Goal: Check status: Check status

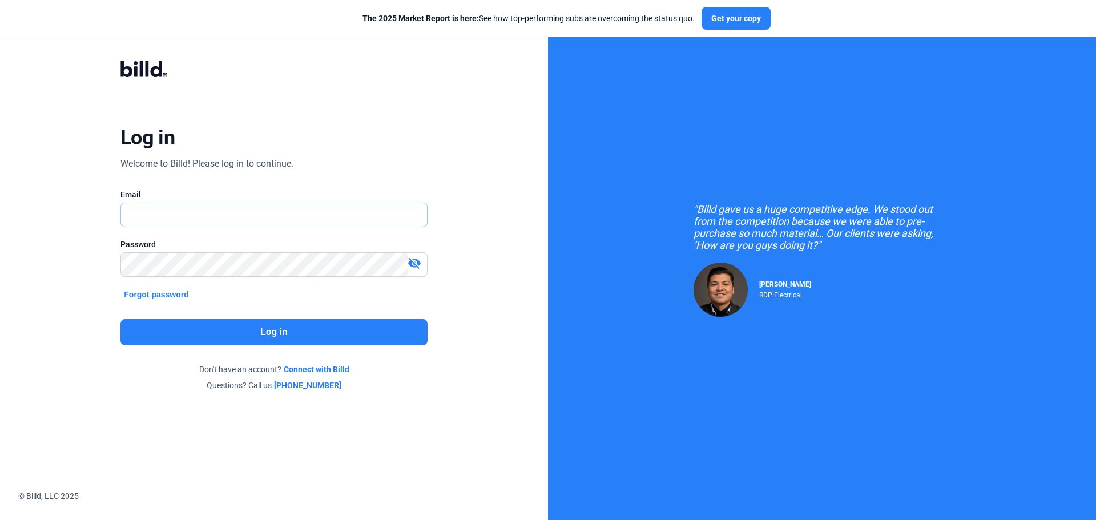
type input "[PERSON_NAME][EMAIL_ADDRESS][DOMAIN_NAME]"
click at [291, 332] on button "Log in" at bounding box center [273, 332] width 307 height 26
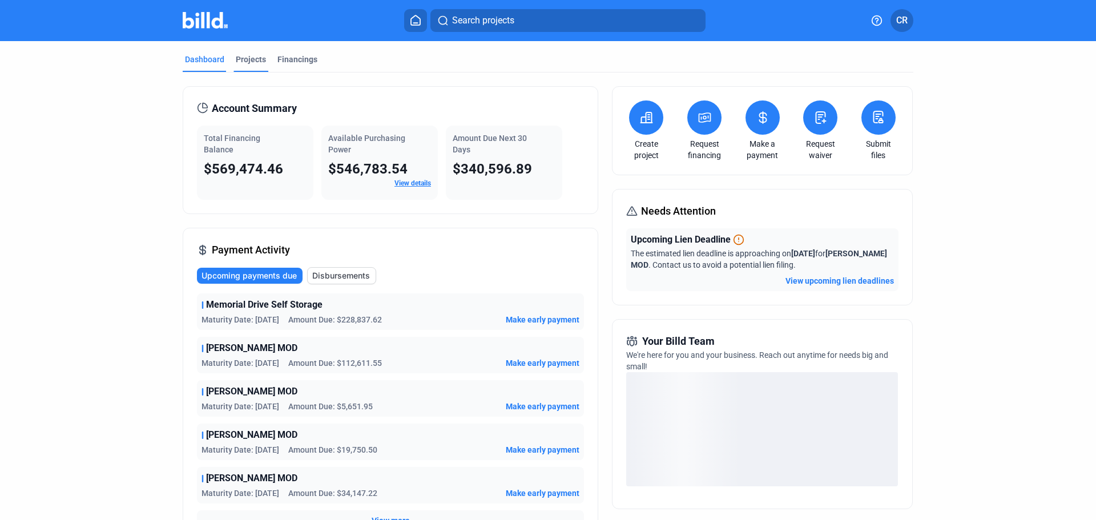
click at [250, 68] on div "Projects" at bounding box center [250, 63] width 35 height 18
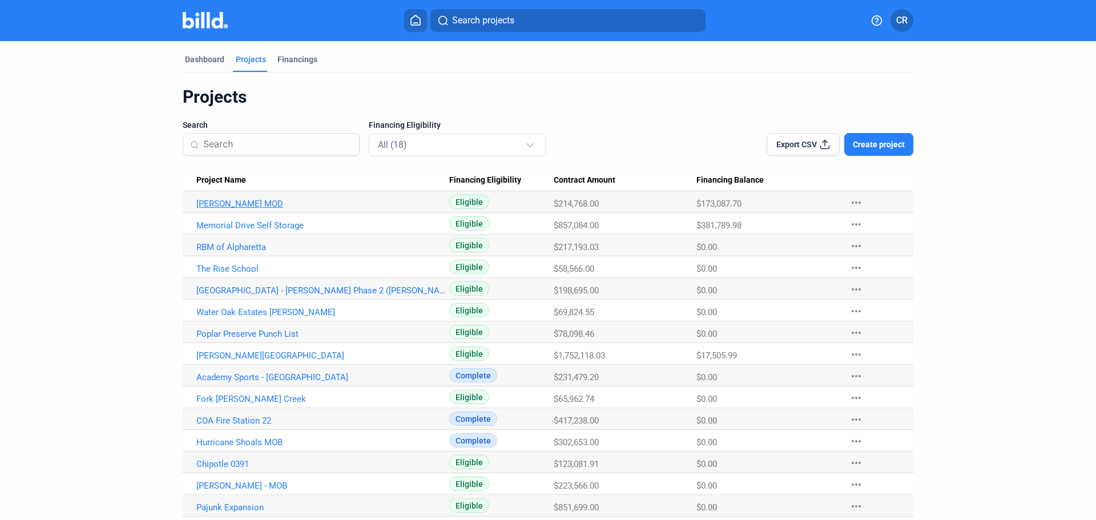
click at [216, 207] on link "[PERSON_NAME] MOD" at bounding box center [322, 204] width 253 height 10
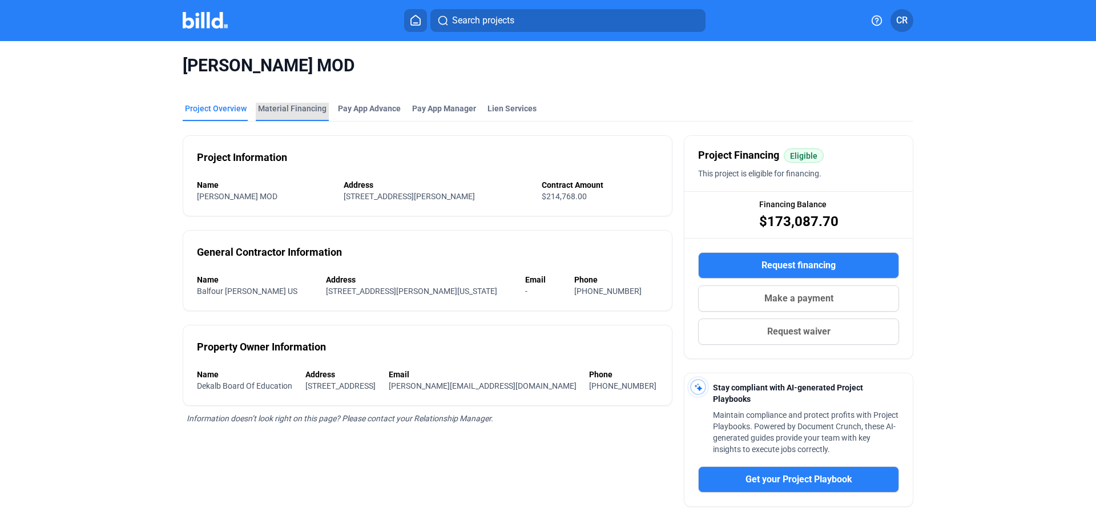
click at [288, 109] on div "Material Financing" at bounding box center [292, 108] width 68 height 11
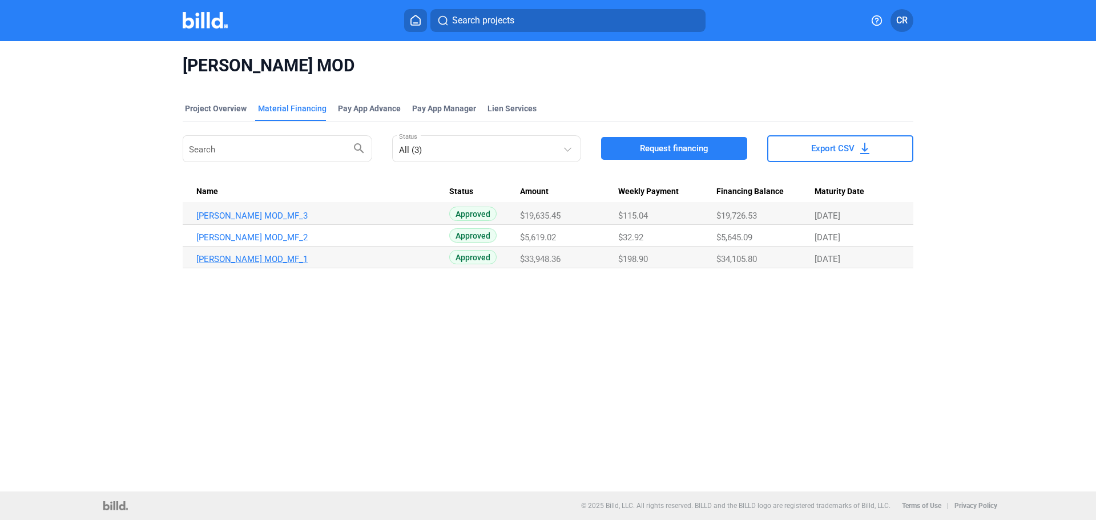
click at [264, 261] on link "[PERSON_NAME] MOD_MF_1" at bounding box center [322, 259] width 253 height 10
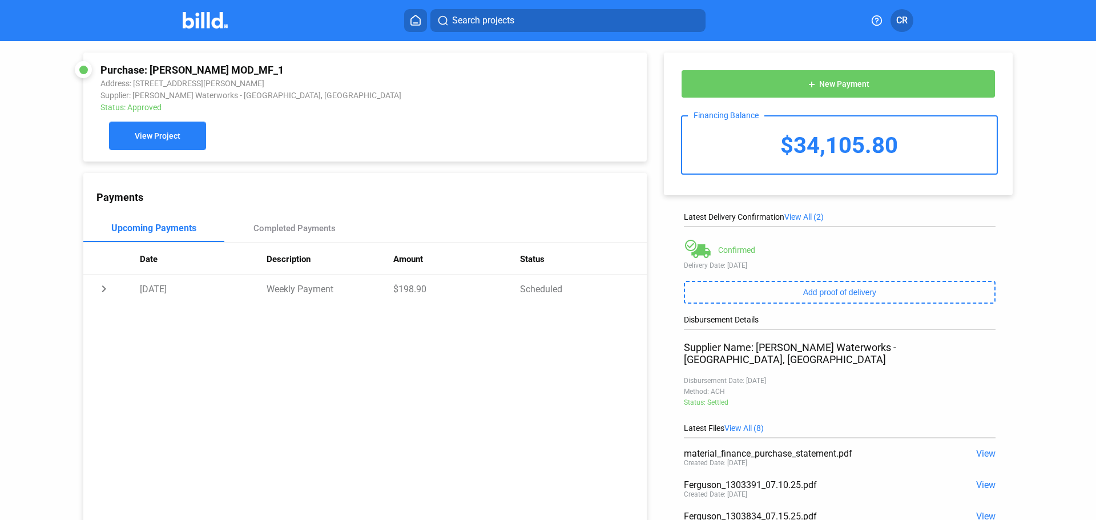
click at [159, 146] on button "View Project" at bounding box center [157, 136] width 97 height 29
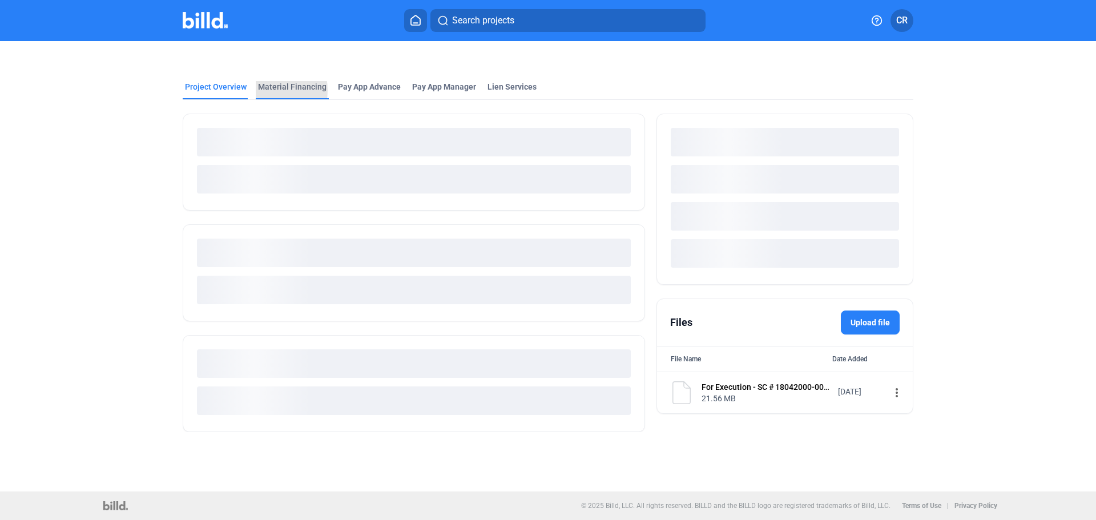
click at [265, 90] on div "Material Financing" at bounding box center [292, 86] width 68 height 11
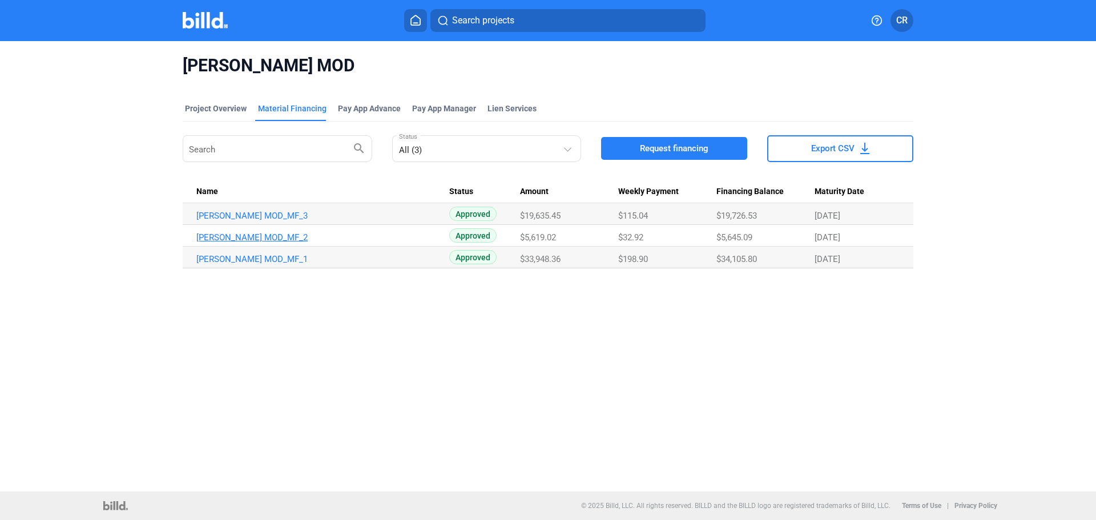
click at [270, 233] on link "[PERSON_NAME] MOD_MF_2" at bounding box center [322, 237] width 253 height 10
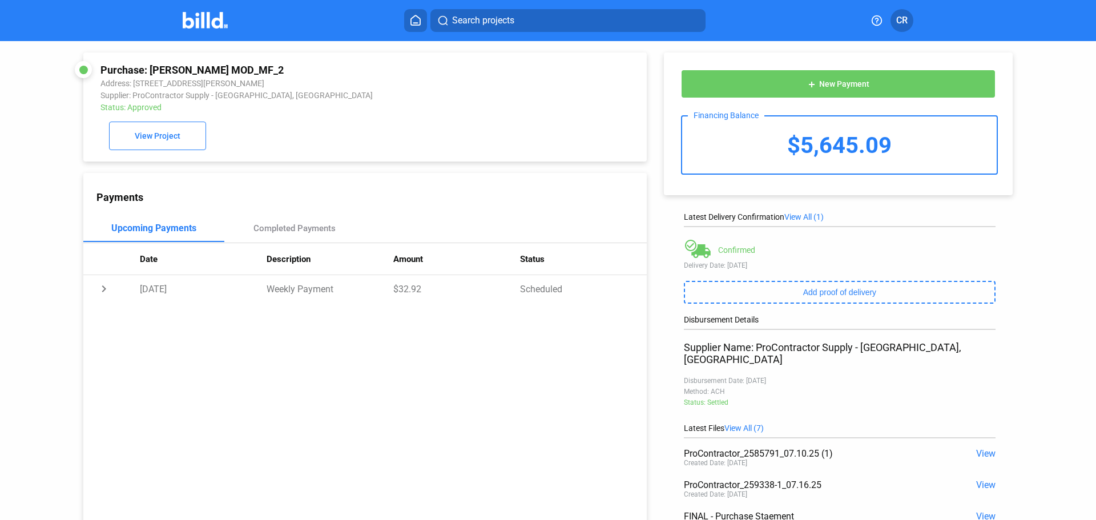
click at [980, 448] on span "View" at bounding box center [985, 453] width 19 height 11
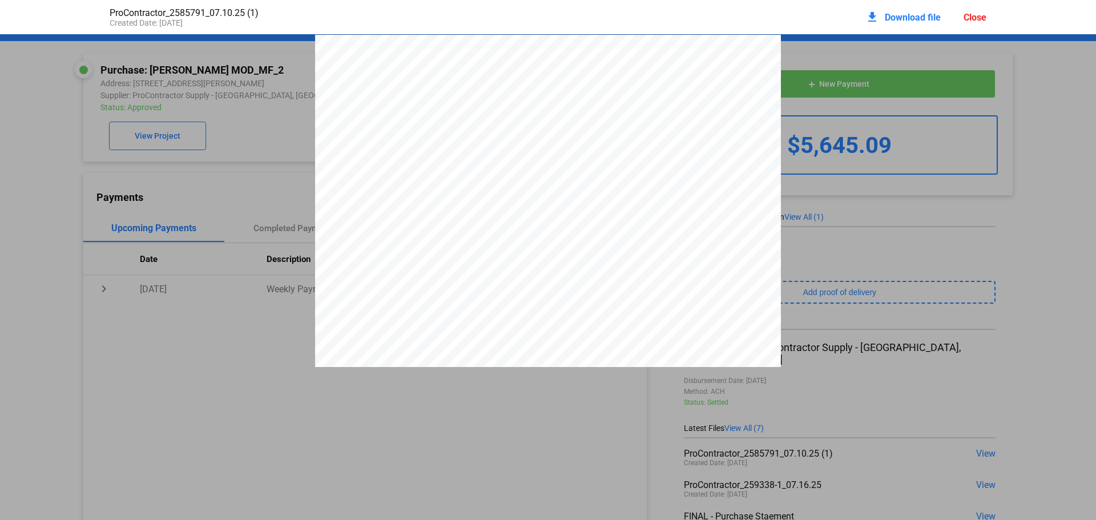
scroll to position [6, 0]
click at [908, 22] on span "Download file" at bounding box center [913, 17] width 56 height 11
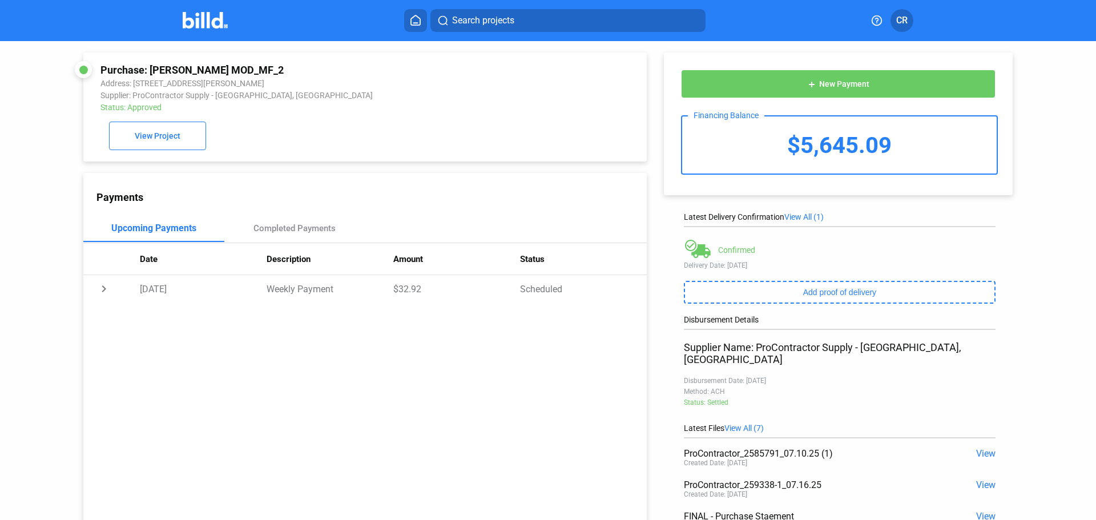
click at [983, 479] on span "View" at bounding box center [985, 484] width 19 height 11
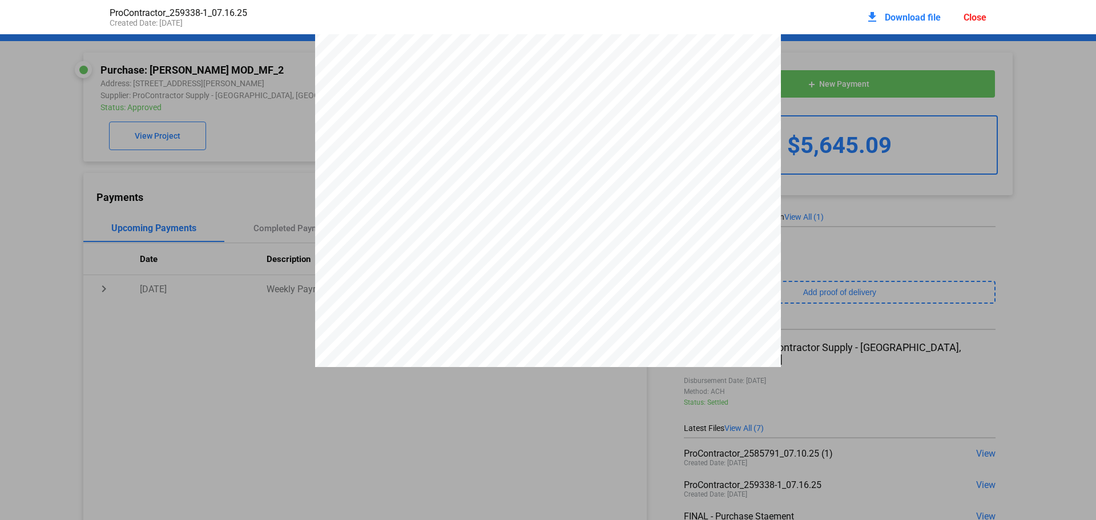
click at [916, 18] on span "Download file" at bounding box center [913, 17] width 56 height 11
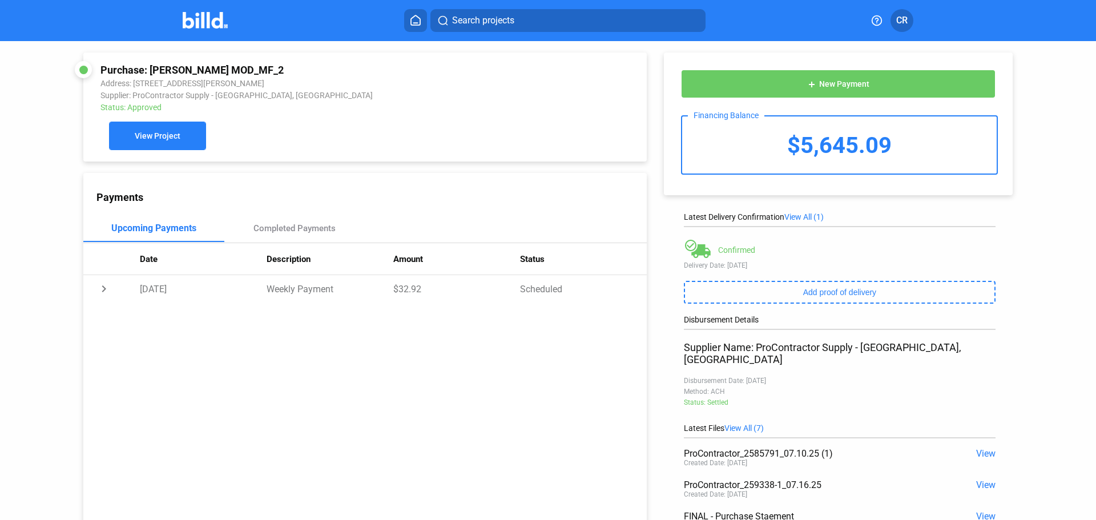
click at [189, 132] on button "View Project" at bounding box center [157, 136] width 97 height 29
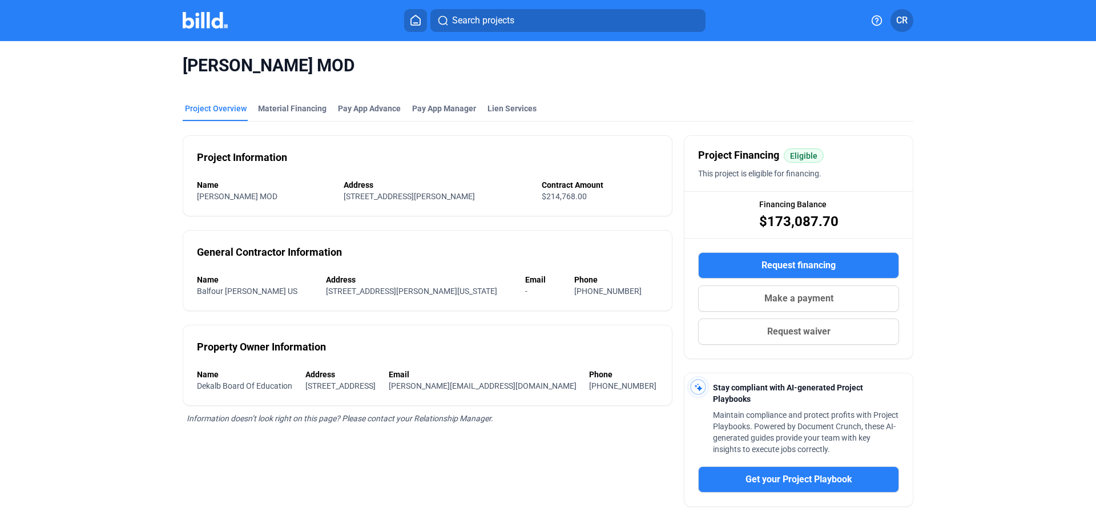
click at [281, 79] on div "[PERSON_NAME] MOD" at bounding box center [548, 65] width 731 height 49
click at [295, 107] on div "Material Financing" at bounding box center [292, 108] width 68 height 11
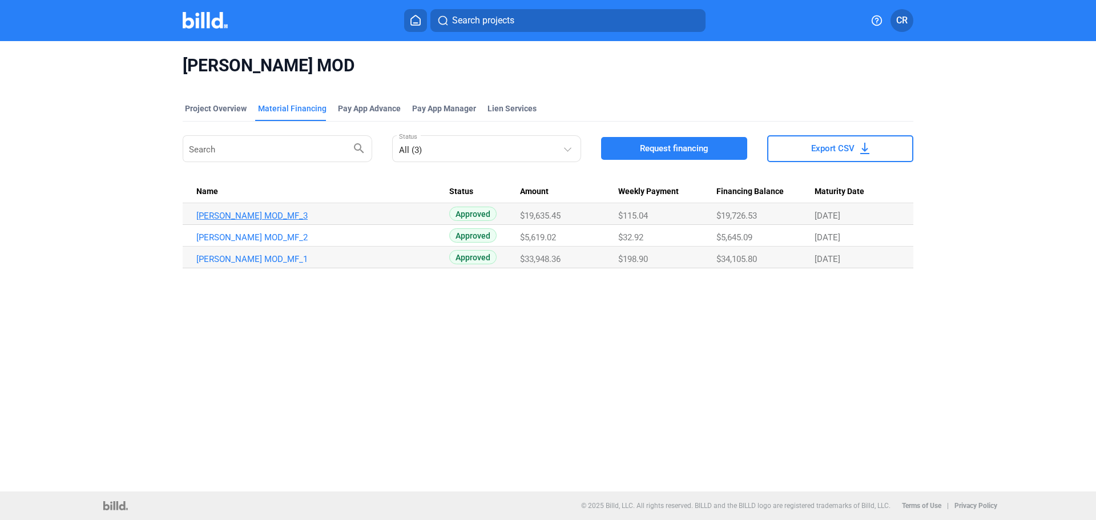
click at [277, 212] on link "[PERSON_NAME] MOD_MF_3" at bounding box center [322, 216] width 253 height 10
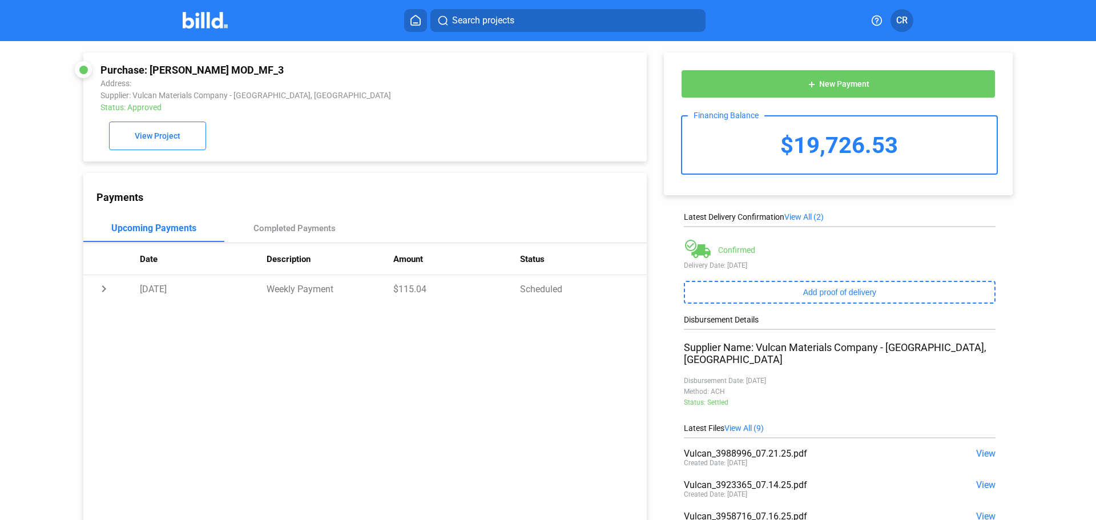
scroll to position [101, 0]
